Goal: Check status: Check status

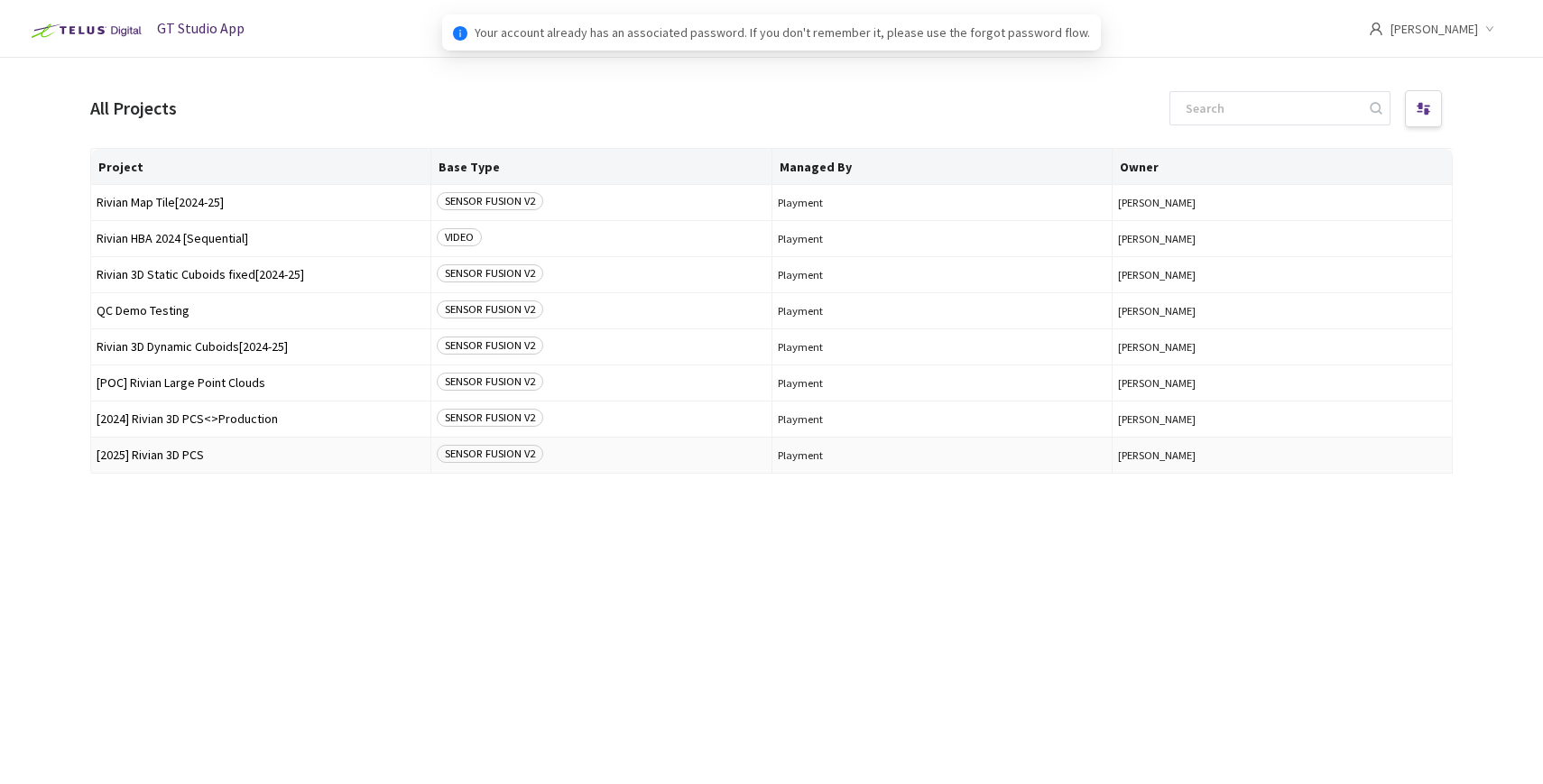
click at [169, 462] on td "[2025] Rivian 3D PCS" at bounding box center [261, 455] width 340 height 36
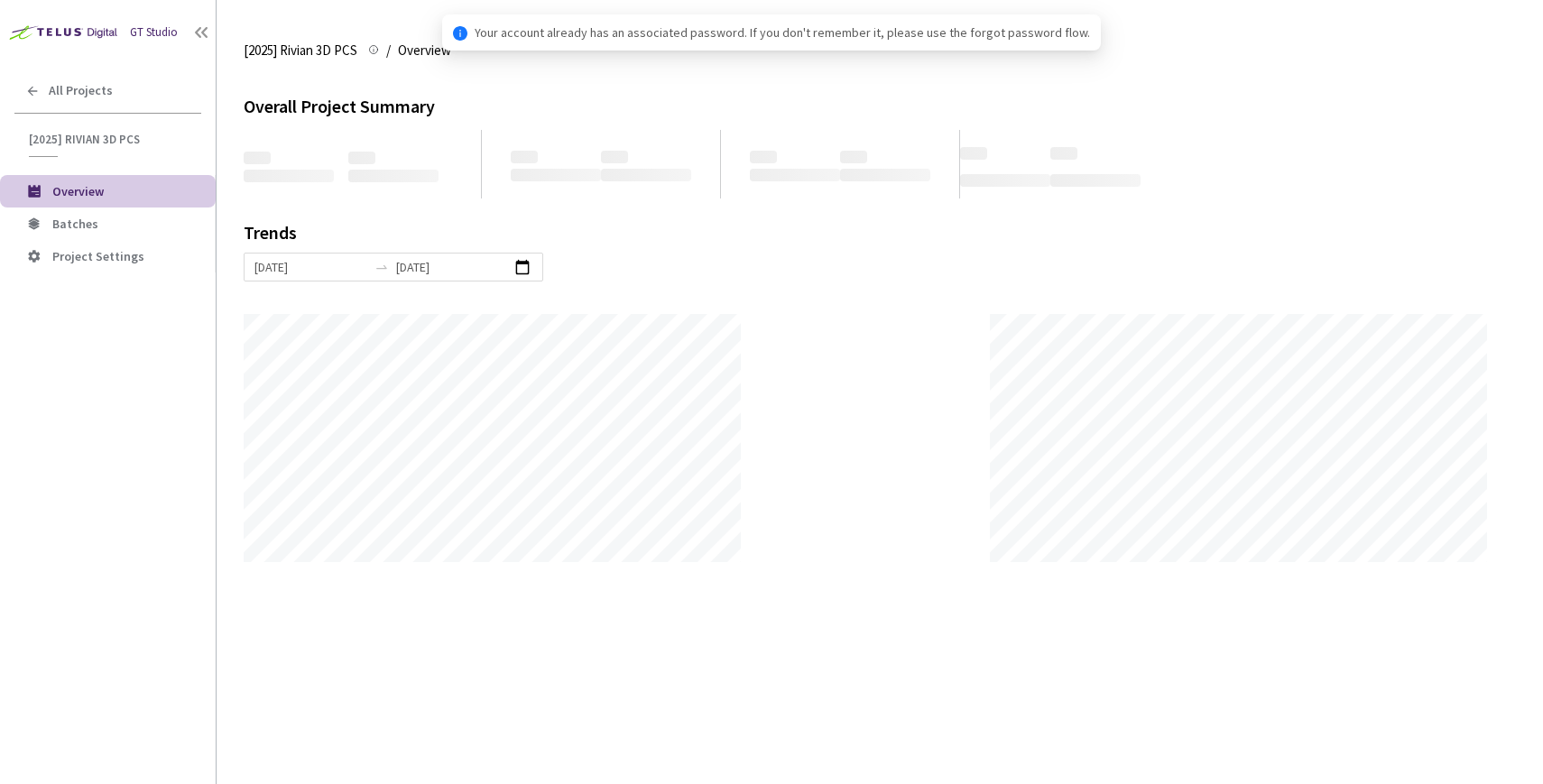
scroll to position [784, 1543]
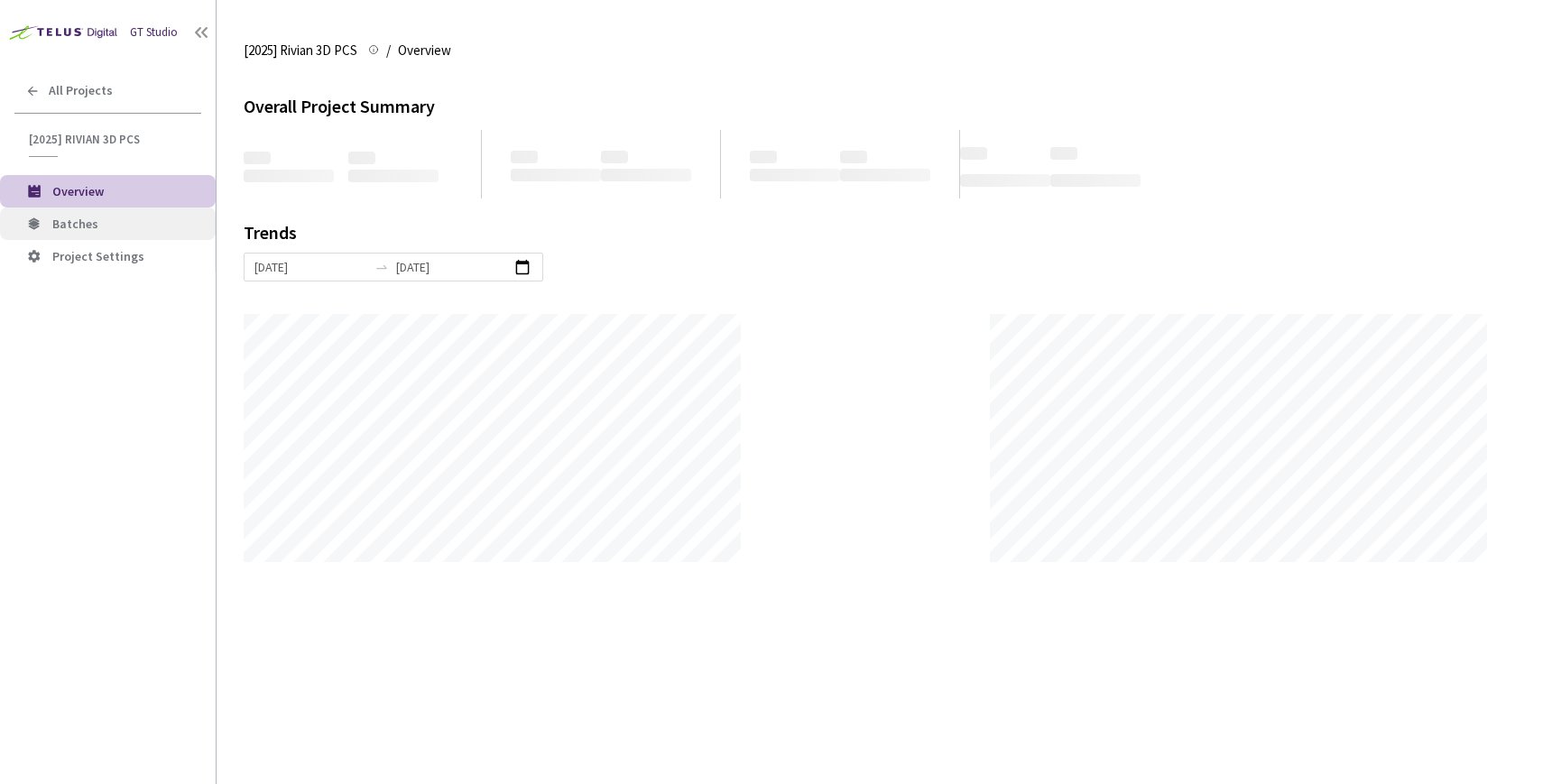
click at [59, 215] on span "Batches" at bounding box center [75, 223] width 46 height 17
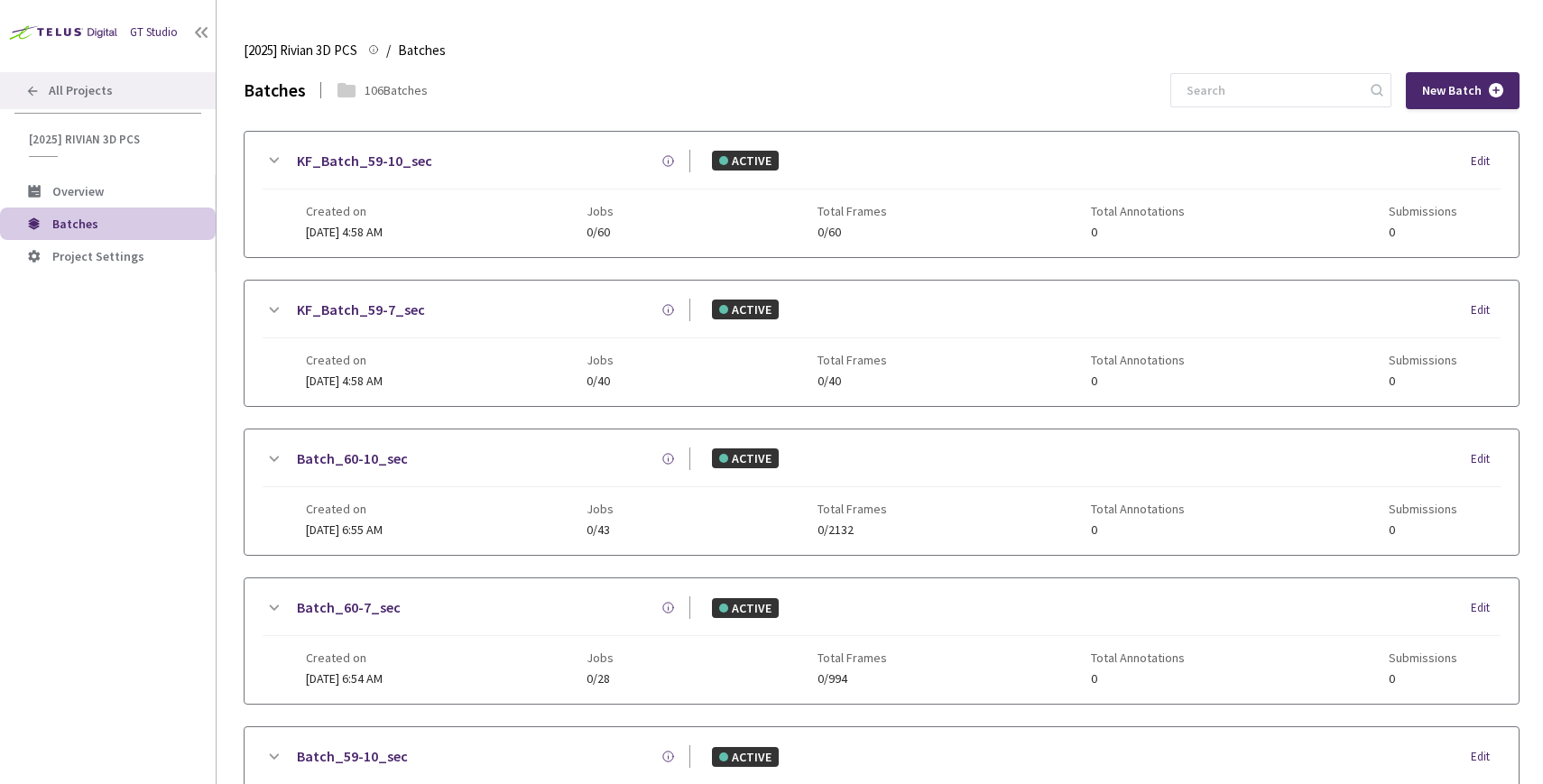
click at [103, 86] on span "All Projects" at bounding box center [81, 90] width 64 height 16
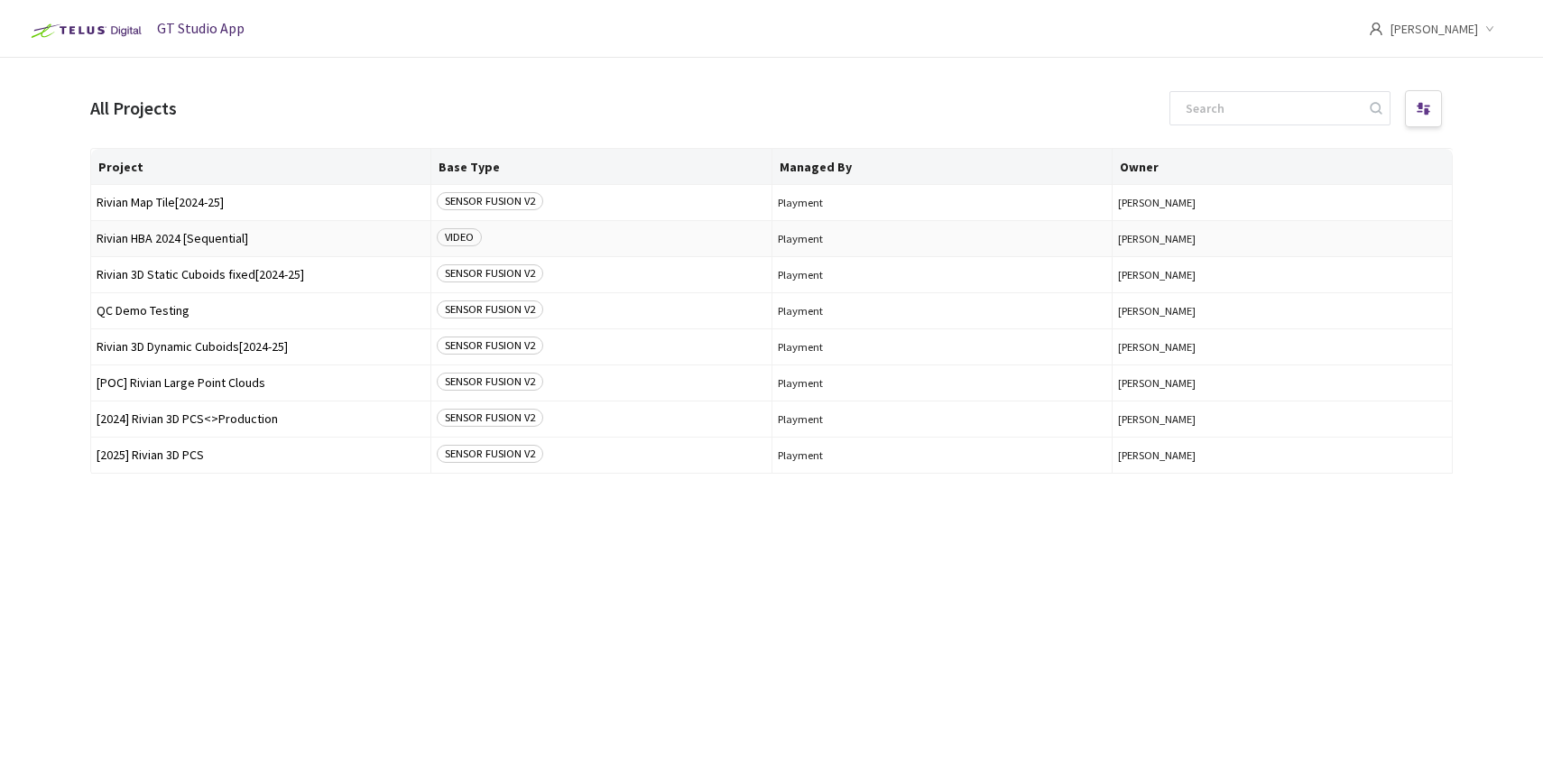
click at [162, 232] on span "Rivian HBA 2024 [Sequential]" at bounding box center [260, 239] width 328 height 14
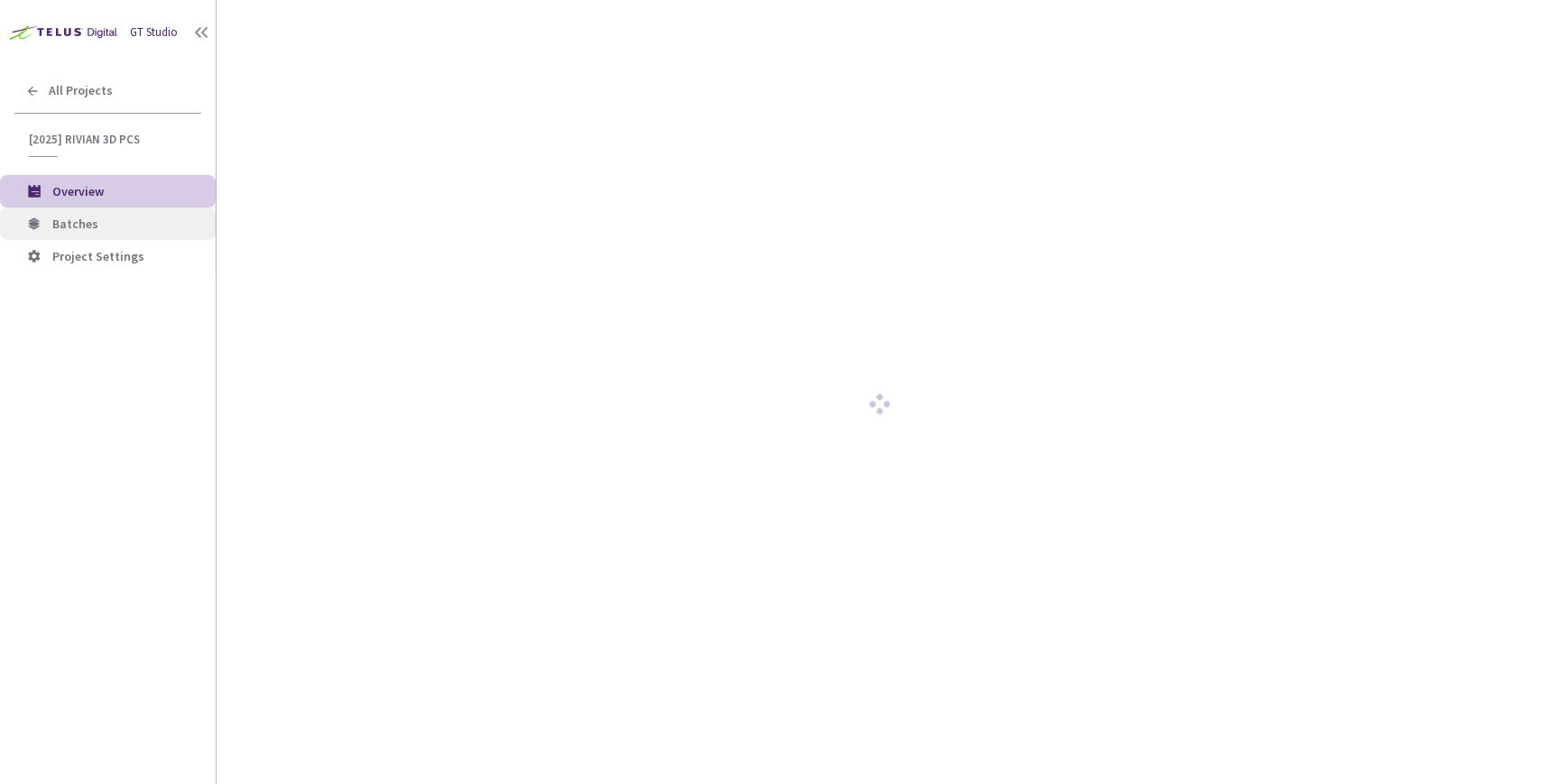
click at [98, 234] on li "Batches" at bounding box center [107, 223] width 215 height 32
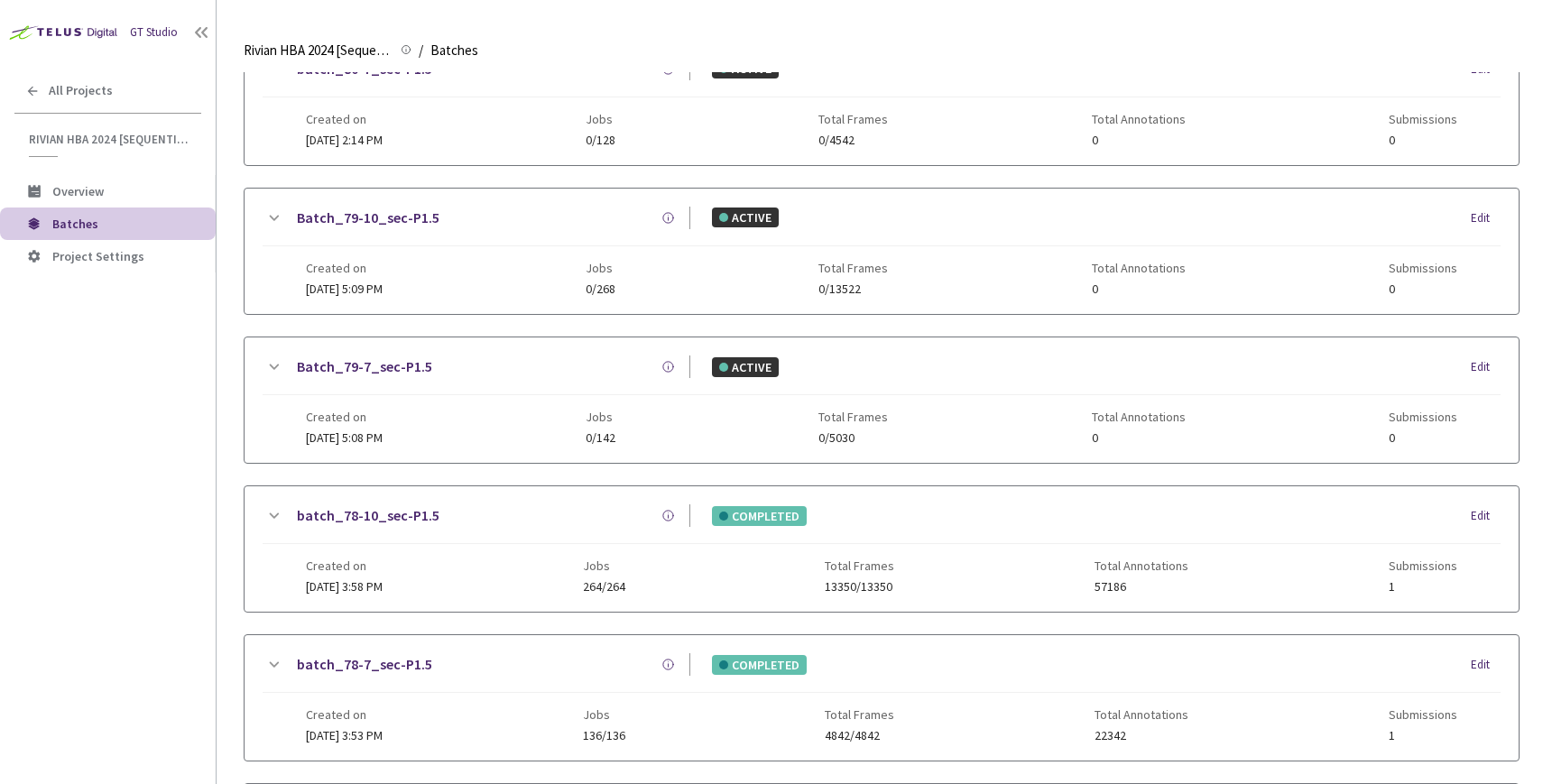
scroll to position [319, 0]
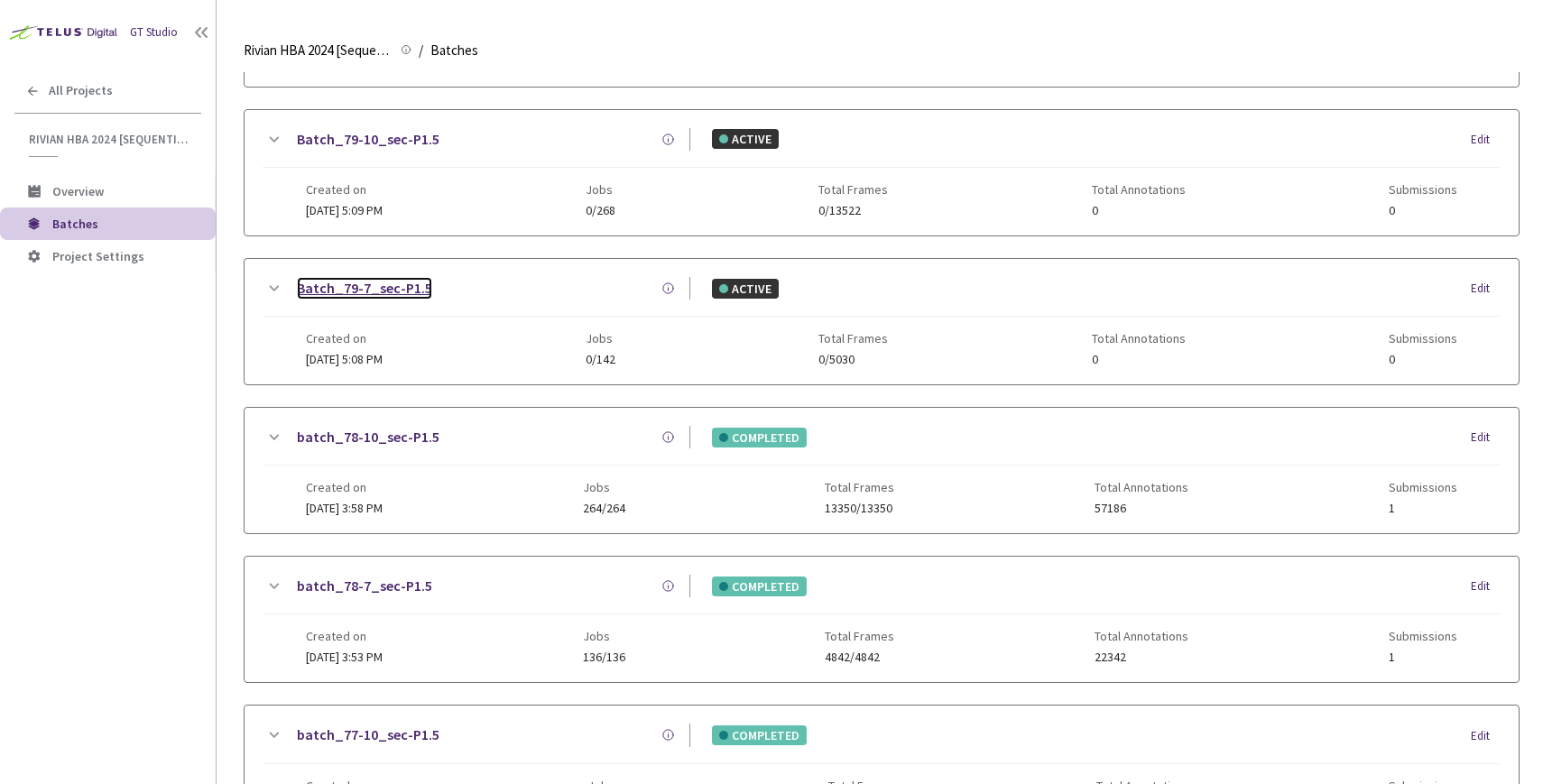
click at [353, 287] on link "Batch_79-7_sec-P1.5" at bounding box center [365, 288] width 136 height 23
